Goal: Task Accomplishment & Management: Manage account settings

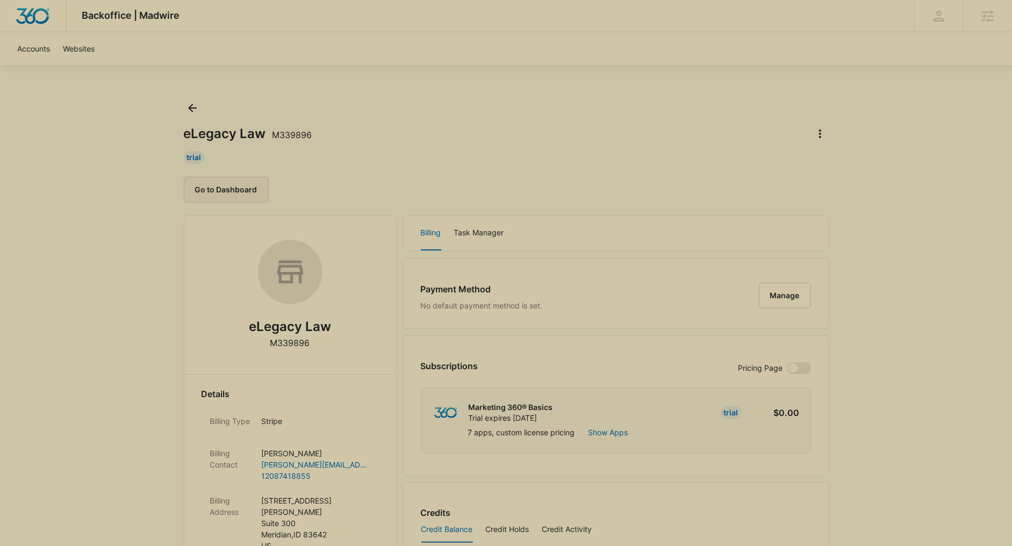
click at [258, 192] on button "Go to Dashboard" at bounding box center [226, 190] width 85 height 26
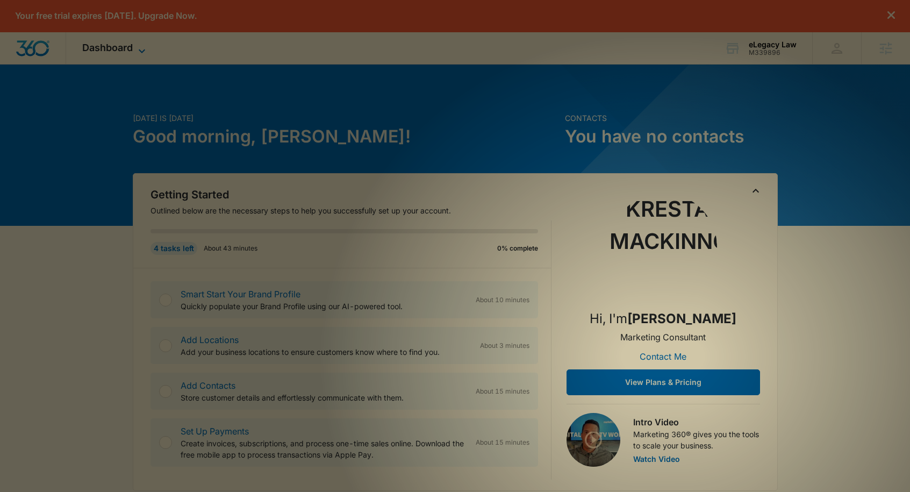
click at [144, 53] on icon at bounding box center [141, 51] width 13 height 13
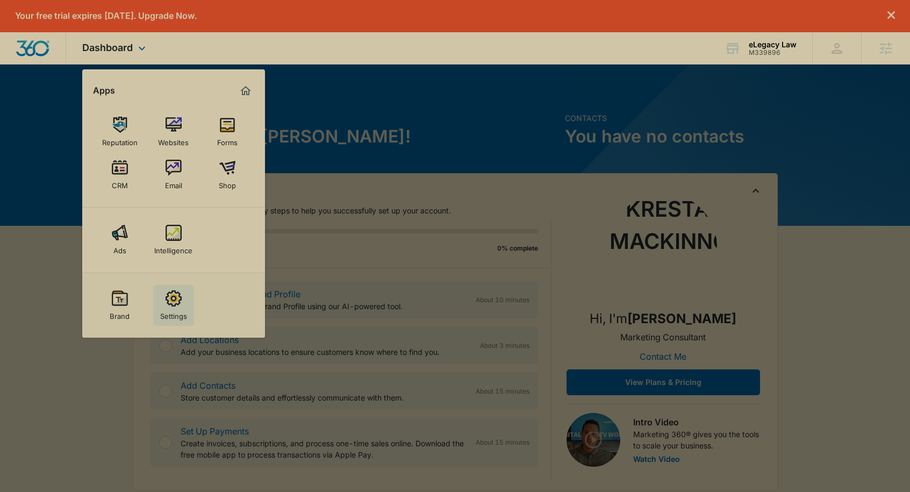
click at [165, 306] on img at bounding box center [173, 298] width 16 height 16
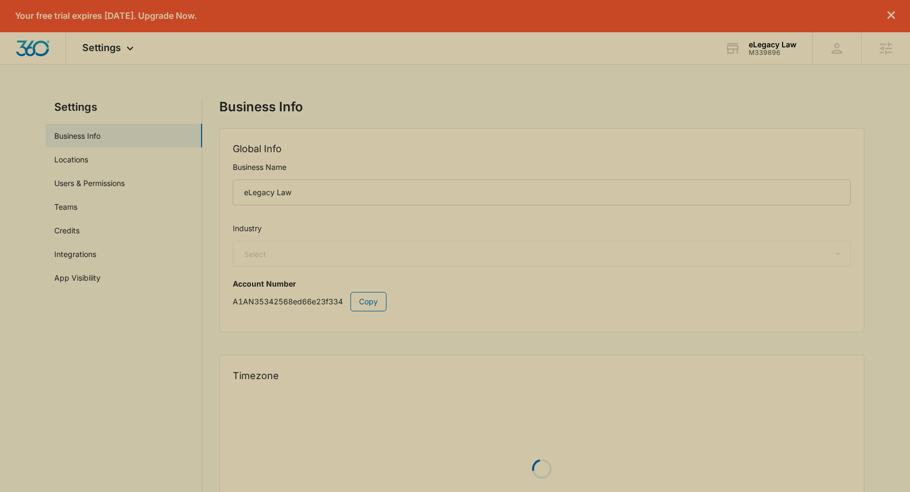
select select "30"
select select "US"
select select "America/Denver"
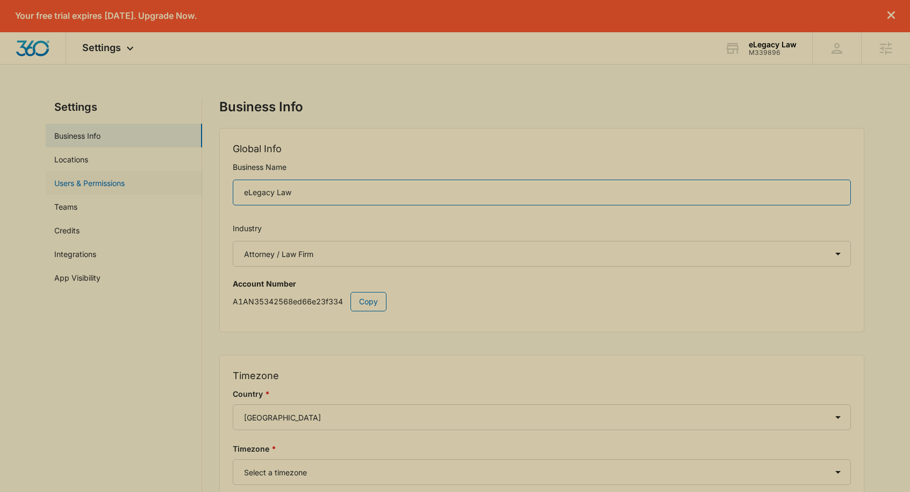
drag, startPoint x: 242, startPoint y: 191, endPoint x: 181, endPoint y: 191, distance: 61.2
click at [181, 191] on div "Settings Business Info Locations Users & Permissions Teams Credits Integrations…" at bounding box center [455, 337] width 818 height 477
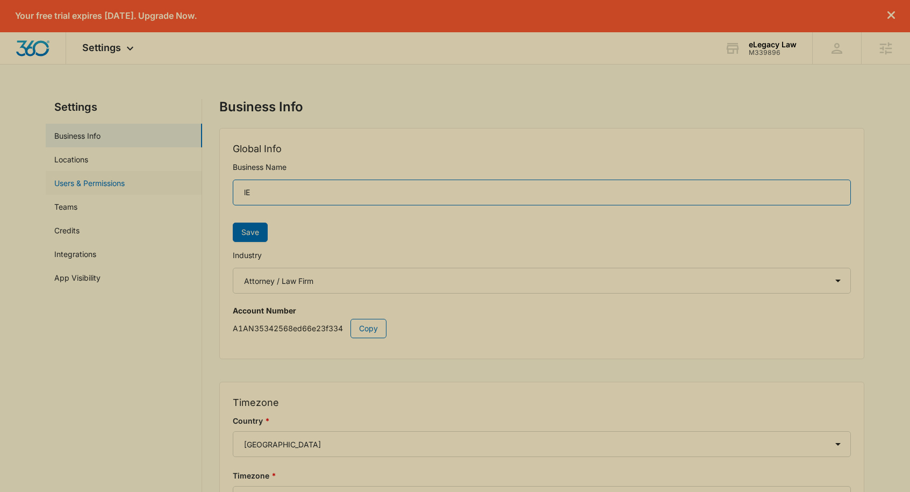
type input "l"
click at [273, 190] on input "Legacy Guard Legal" at bounding box center [542, 192] width 618 height 26
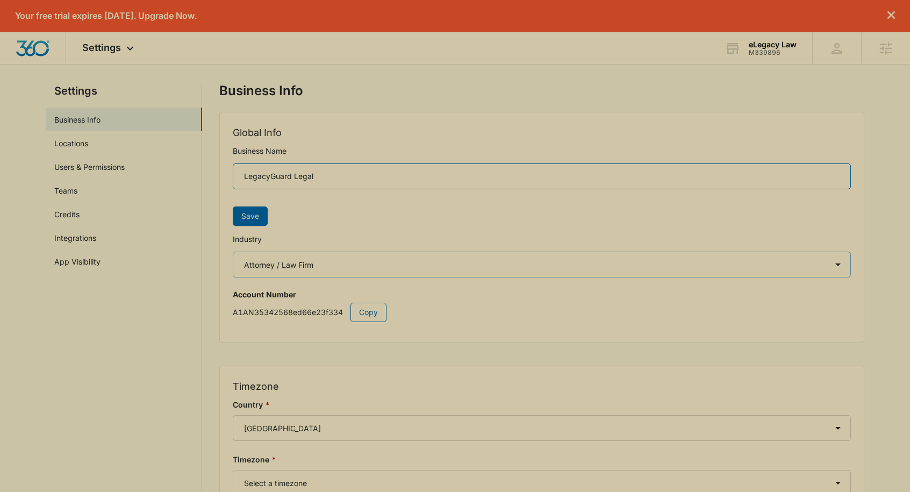
scroll to position [38, 0]
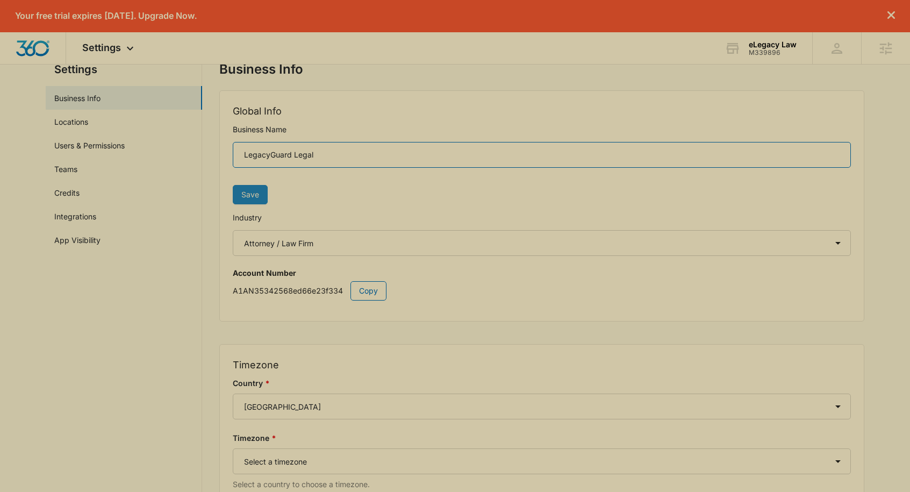
type input "LegacyGuard Legal"
click at [253, 203] on button "Save" at bounding box center [250, 194] width 35 height 19
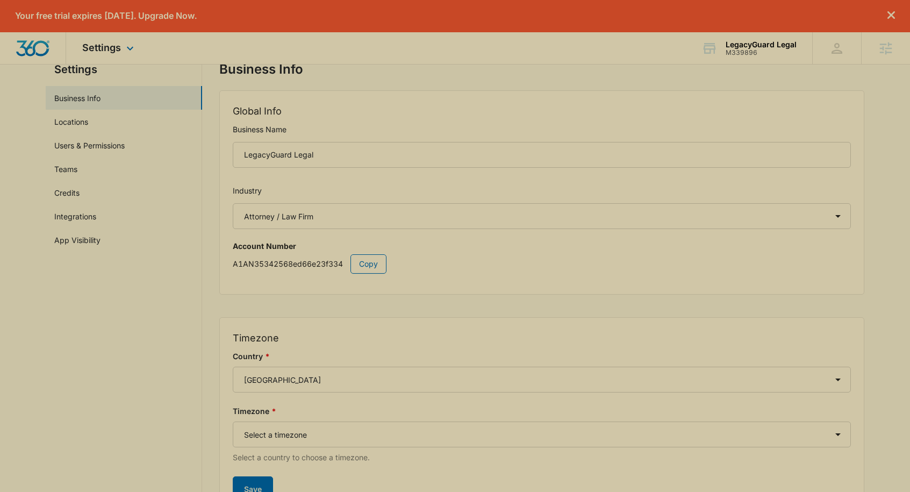
scroll to position [0, 0]
